Goal: Information Seeking & Learning: Learn about a topic

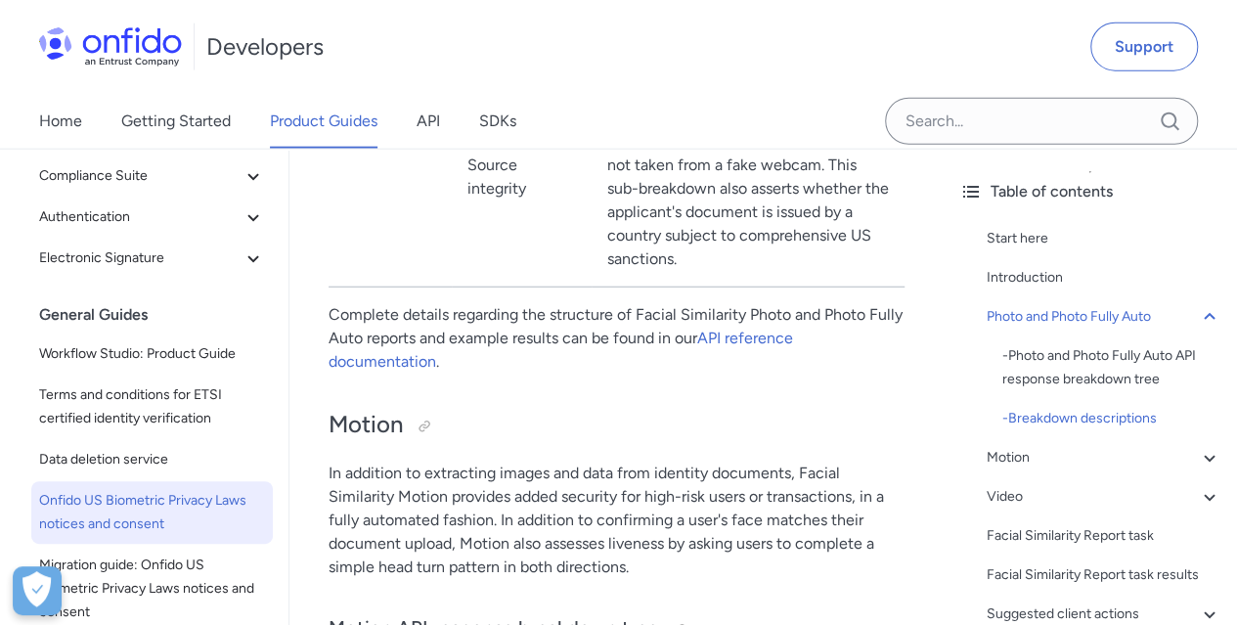
scroll to position [534, 0]
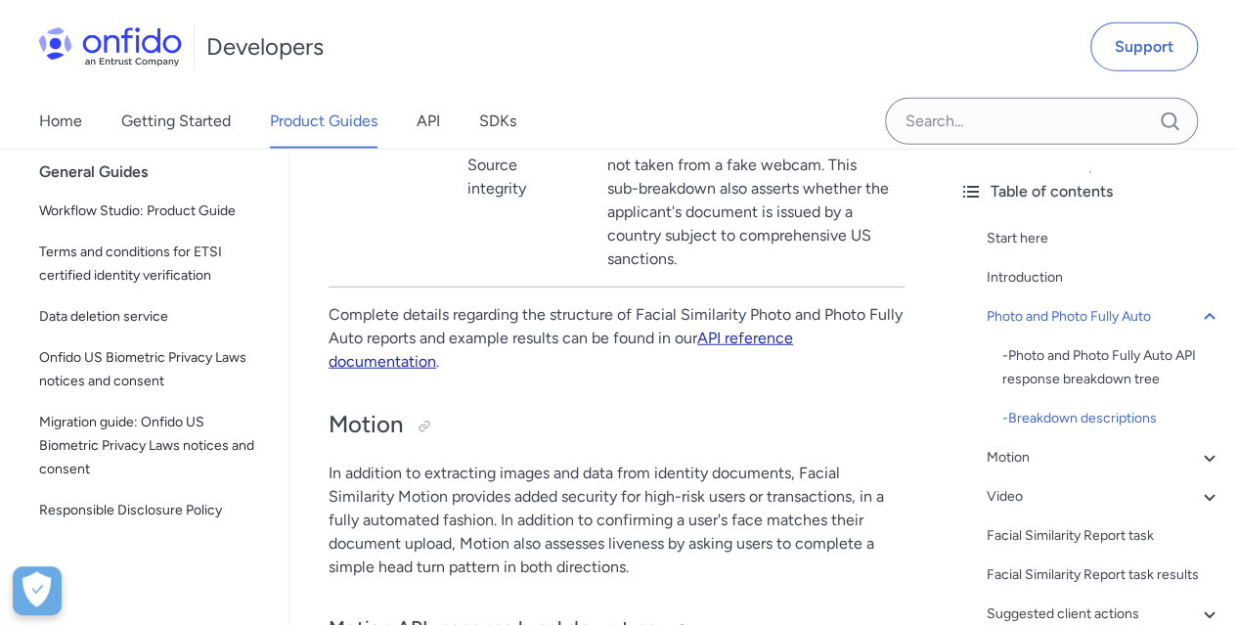
click at [779, 343] on link "API reference documentation" at bounding box center [561, 350] width 465 height 42
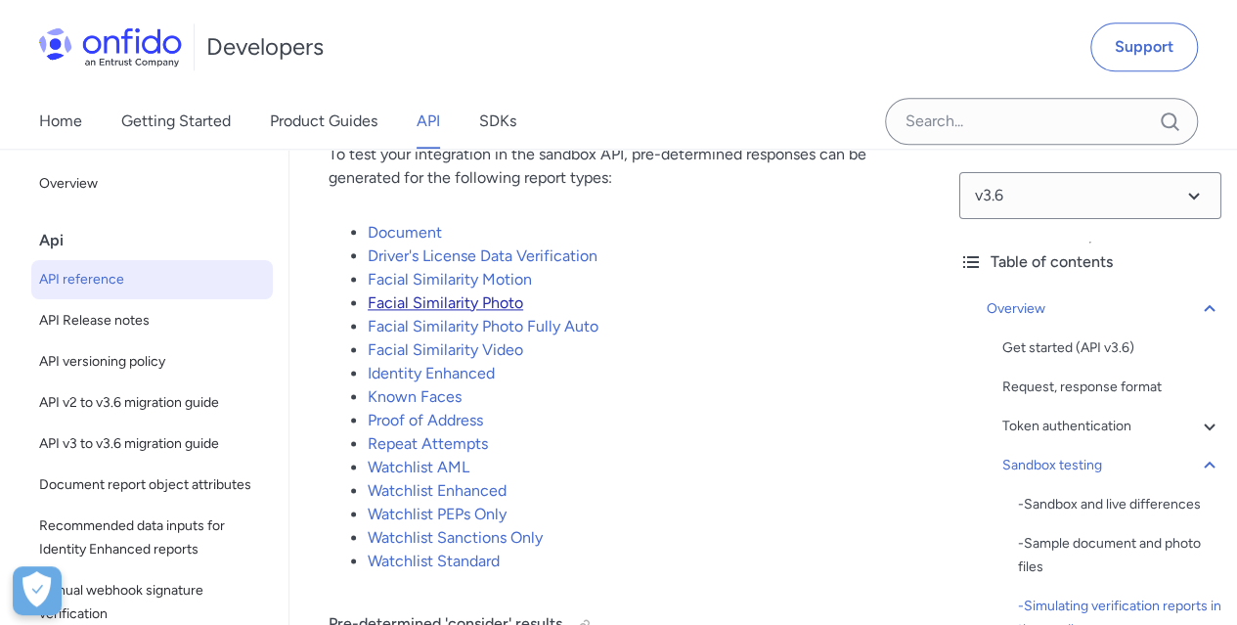
click at [505, 312] on link "Facial Similarity Photo" at bounding box center [446, 302] width 156 height 19
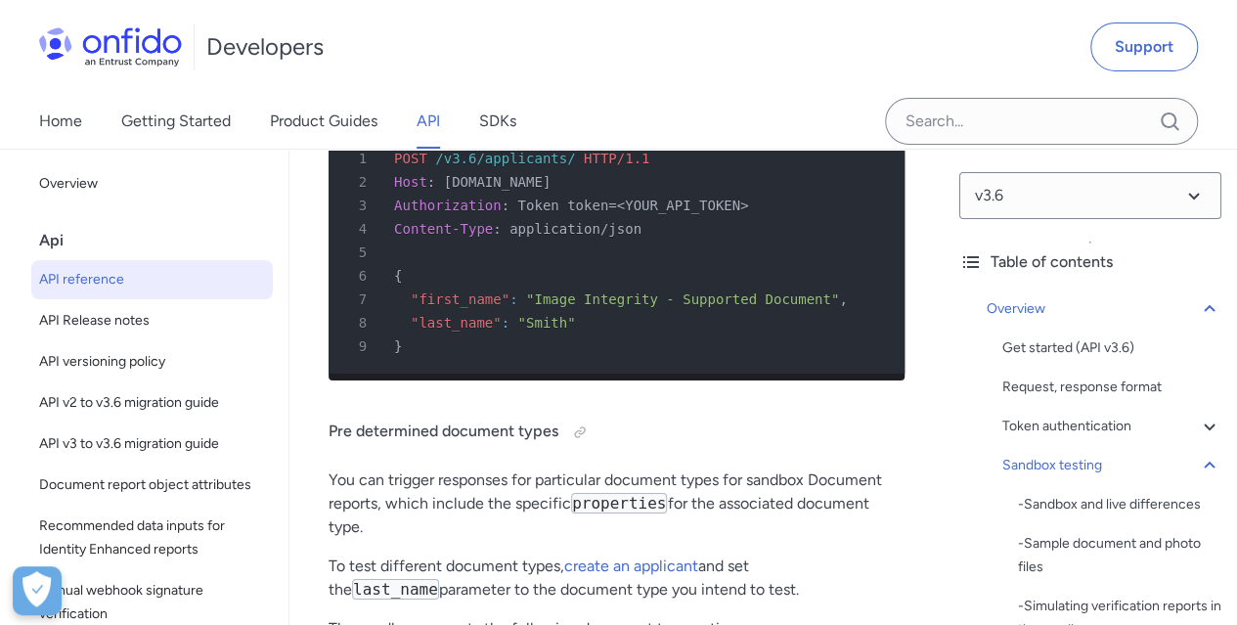
scroll to position [7093, 0]
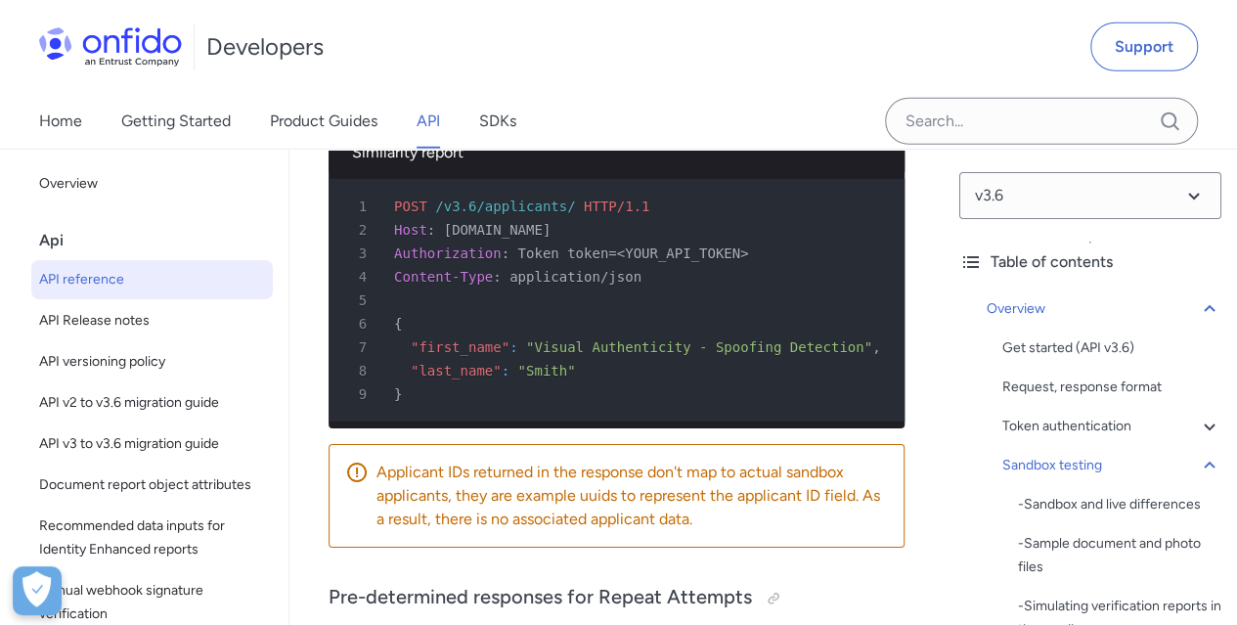
scroll to position [10256, 0]
